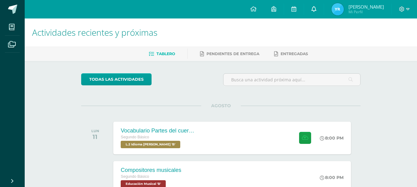
click at [324, 10] on link at bounding box center [314, 9] width 20 height 19
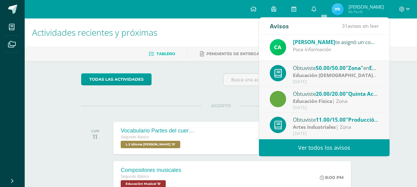
click at [318, 49] on div "Poca información" at bounding box center [336, 49] width 86 height 7
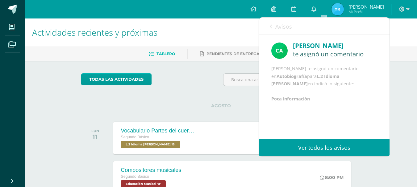
scroll to position [7, 0]
click at [302, 102] on b "Poca información" at bounding box center [290, 99] width 39 height 6
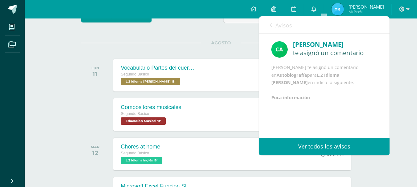
scroll to position [0, 0]
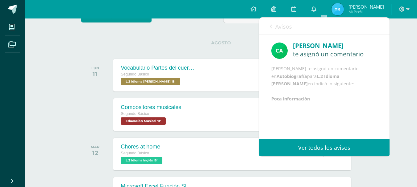
click at [276, 25] on span "Avisos" at bounding box center [283, 26] width 17 height 7
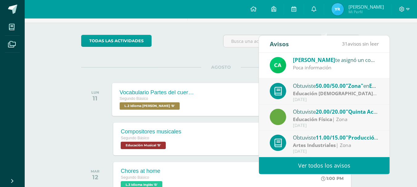
scroll to position [36, 0]
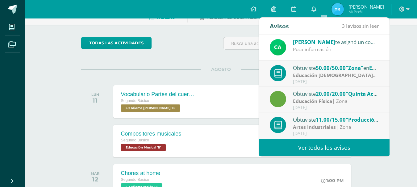
click at [358, 40] on div "[PERSON_NAME] te asignó un comentario en 'Autobiografía' para 'L.2 Idioma [PERS…" at bounding box center [336, 42] width 86 height 8
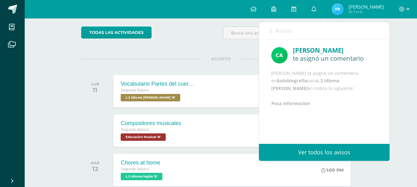
scroll to position [63, 0]
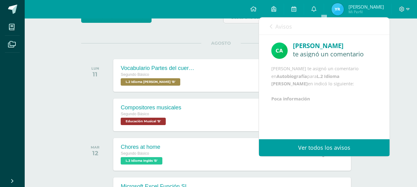
click at [273, 27] on link "Avisos" at bounding box center [281, 27] width 22 height 18
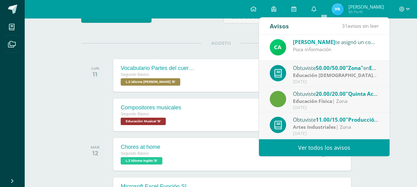
click at [357, 41] on div "[PERSON_NAME] te asignó un comentario en 'Autobiografía' para 'L.2 Idioma [PERS…" at bounding box center [336, 42] width 86 height 8
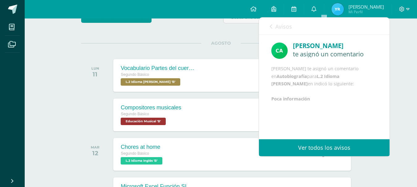
click at [205, 50] on div "AGOSTO LUN 11 Vocabulario Partes del cuerpo Segundo Básico L.2 Idioma [PERSON_N…" at bounding box center [220, 68] width 279 height 50
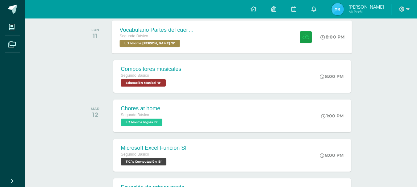
scroll to position [105, 0]
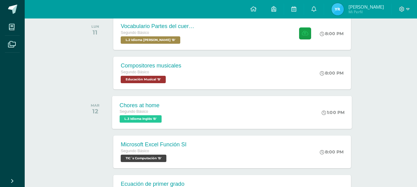
click at [191, 110] on div "Chores at home Segundo Básico L.3 Idioma Inglés 'B' 1:00 PM Chores at home L.3 …" at bounding box center [232, 112] width 240 height 33
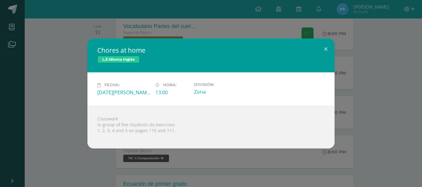
click at [68, 133] on div "Chores at home L.3 Idioma Inglés Fecha: [DATE][PERSON_NAME] Hora: 13:00 Divisió…" at bounding box center [210, 94] width 417 height 110
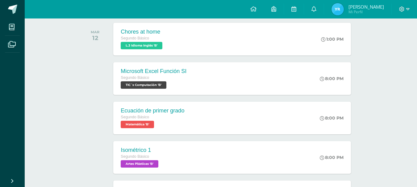
scroll to position [180, 0]
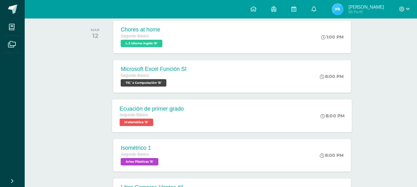
click at [163, 115] on div "Segundo Básico" at bounding box center [152, 115] width 64 height 7
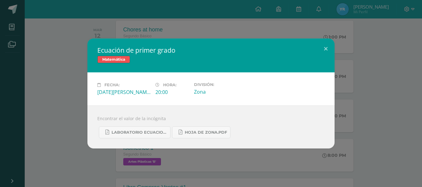
click at [58, 121] on div "Ecuación de primer grado Matemática Fecha: [DATE][PERSON_NAME] Hora: 20:00 Divi…" at bounding box center [210, 94] width 417 height 110
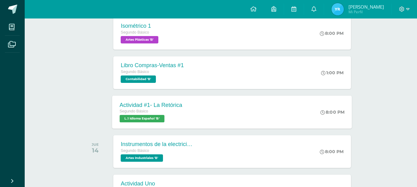
scroll to position [303, 0]
click at [182, 80] on div "Segundo Básico Contabilidad 'B'" at bounding box center [152, 76] width 64 height 14
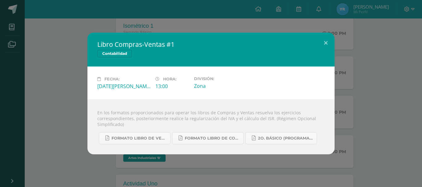
click at [72, 102] on div "Libro Compras-Ventas #1 Contabilidad Fecha: [DATE][PERSON_NAME] Hora: 13:00 Div…" at bounding box center [210, 94] width 417 height 122
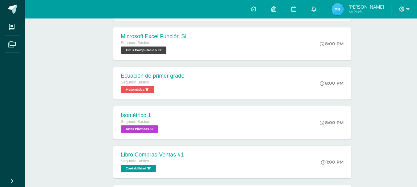
scroll to position [213, 0]
click at [193, 112] on div "Isométrico 1 Segundo Básico Artes Plásticas 'B' 8:00 PM Isométrico 1 Artes Plás…" at bounding box center [232, 123] width 240 height 33
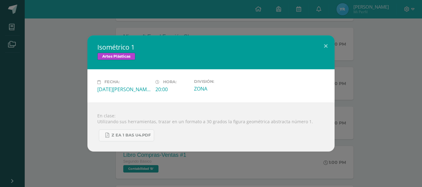
click at [75, 117] on div "Isométrico 1 Artes Plásticas Fecha: [DATE][PERSON_NAME] Hora: 20:00 División: Z…" at bounding box center [210, 94] width 417 height 116
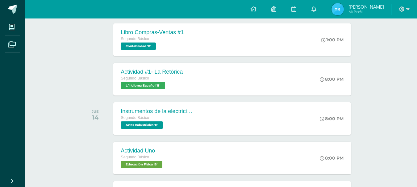
scroll to position [336, 0]
click at [178, 118] on div "Segundo Básico" at bounding box center [157, 118] width 75 height 7
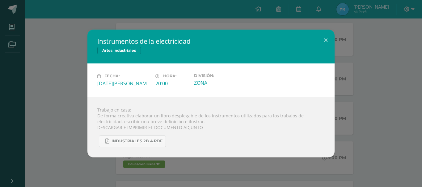
click at [68, 112] on div "Instrumentos de la electricidad Artes Industriales Fecha: [DATE][PERSON_NAME] H…" at bounding box center [210, 94] width 417 height 128
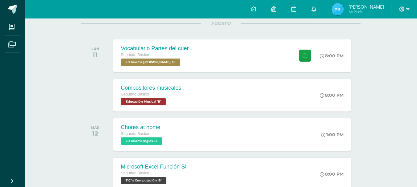
scroll to position [82, 0]
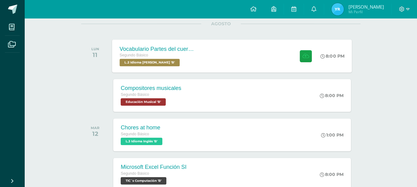
click at [184, 56] on div "Segundo Básico" at bounding box center [157, 55] width 75 height 7
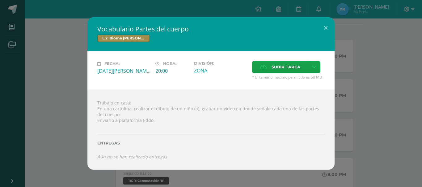
click at [75, 103] on div "Vocabulario Partes del cuerpo L.2 Idioma [PERSON_NAME] Fecha: [DATE][PERSON_NAM…" at bounding box center [210, 93] width 417 height 153
